Goal: Find specific page/section: Find specific page/section

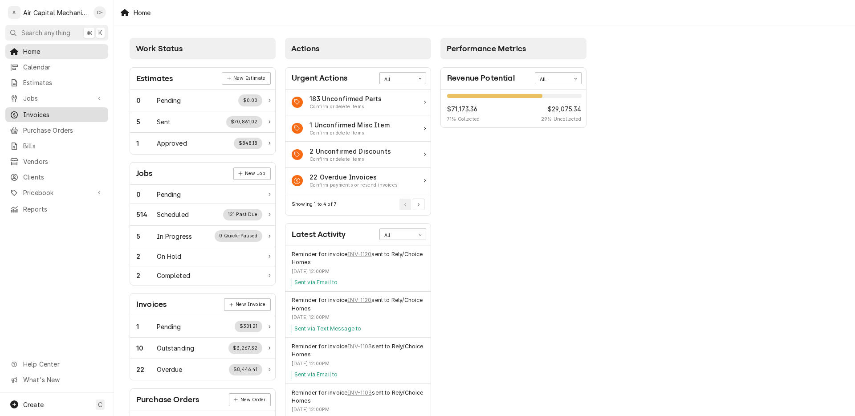
click at [70, 117] on link "Invoices" at bounding box center [56, 114] width 103 height 15
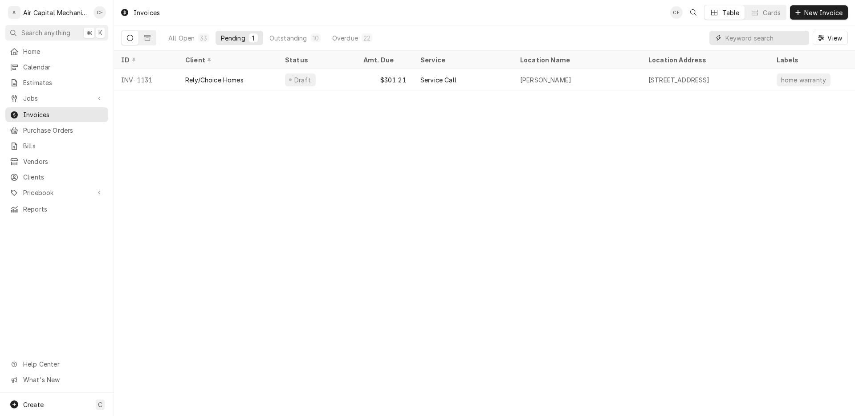
click at [785, 37] on input "Dynamic Content Wrapper" at bounding box center [764, 38] width 79 height 14
click at [182, 40] on div "All Open" at bounding box center [181, 37] width 26 height 9
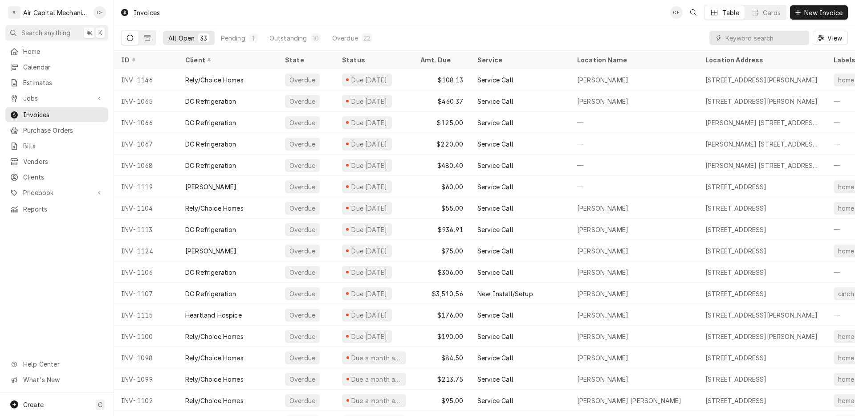
click at [718, 38] on icon "Dynamic Content Wrapper" at bounding box center [717, 38] width 5 height 6
click at [746, 41] on input "Dynamic Content Wrapper" at bounding box center [764, 38] width 79 height 14
type input "dc"
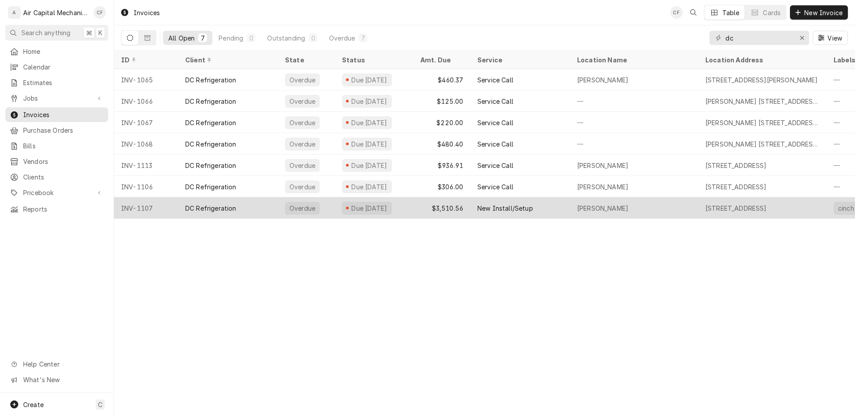
click at [149, 214] on div "INV-1107" at bounding box center [146, 207] width 64 height 21
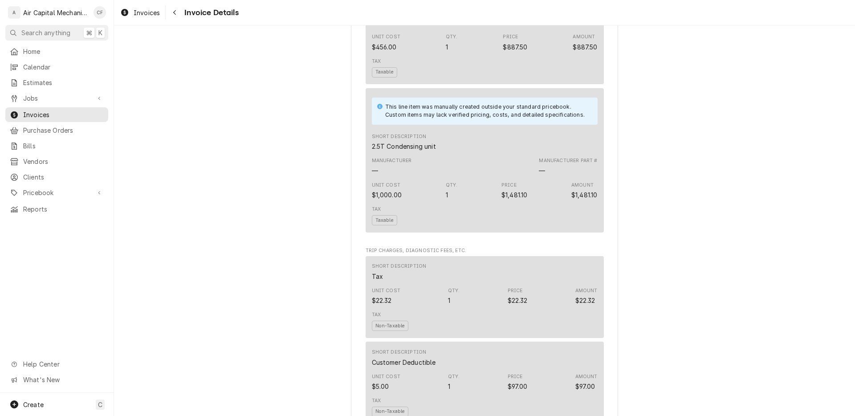
scroll to position [1336, 0]
